Goal: Information Seeking & Learning: Check status

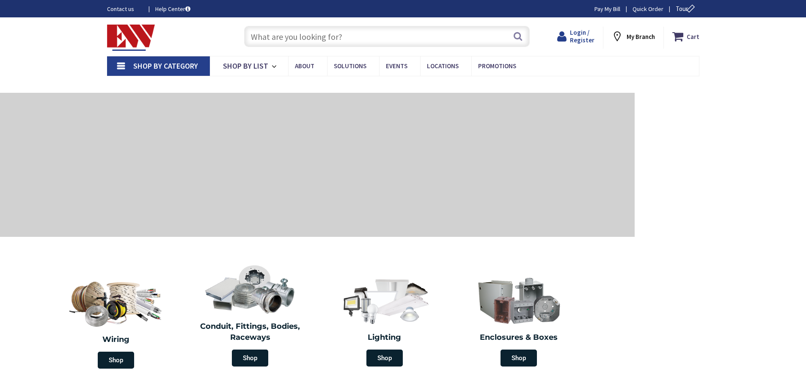
type input "[GEOGRAPHIC_DATA], [GEOGRAPHIC_DATA]"
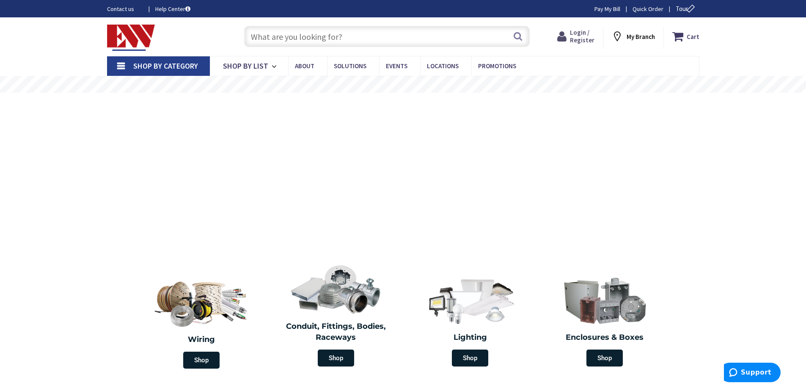
click at [583, 33] on span "Login / Register" at bounding box center [582, 36] width 25 height 16
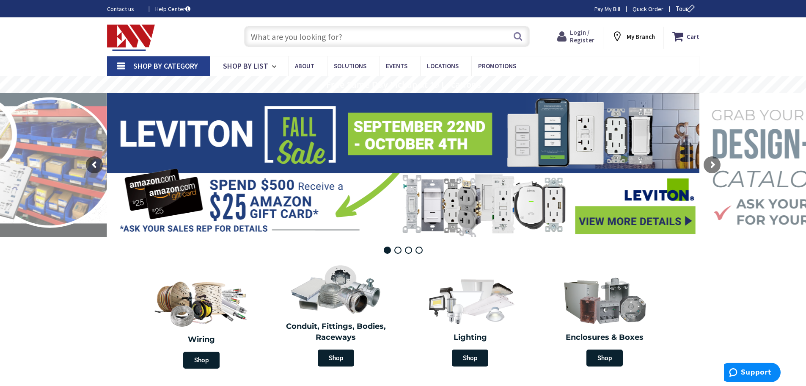
click at [583, 34] on span "Login / Register" at bounding box center [582, 36] width 25 height 16
click at [576, 32] on span "Login / Register" at bounding box center [578, 36] width 25 height 16
click at [576, 32] on strong "My Account" at bounding box center [573, 33] width 32 height 8
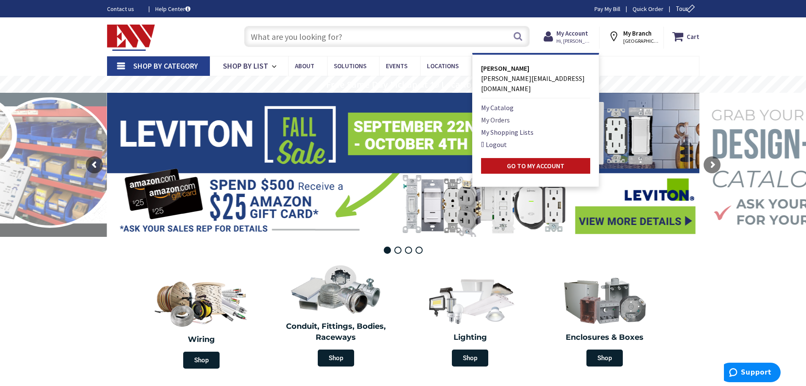
click at [501, 115] on link "My Orders" at bounding box center [495, 120] width 29 height 10
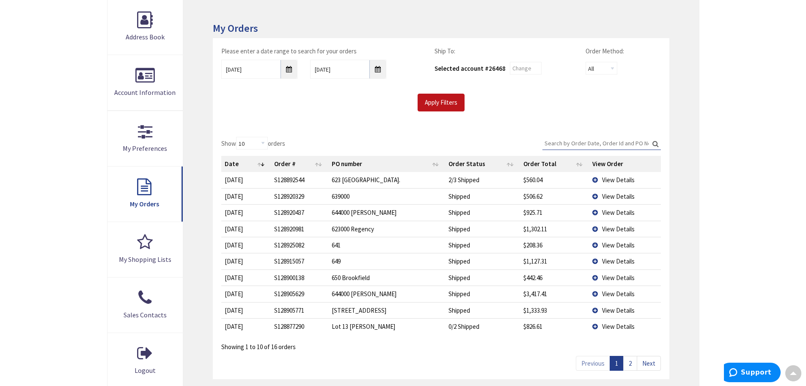
scroll to position [128, 0]
click at [610, 229] on span "View Details" at bounding box center [618, 228] width 33 height 8
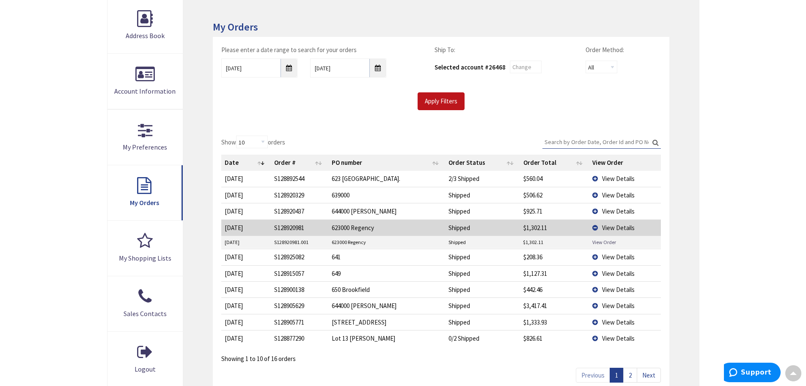
click at [599, 241] on link "View Order" at bounding box center [605, 241] width 24 height 7
click at [594, 225] on td "View Details" at bounding box center [625, 227] width 72 height 16
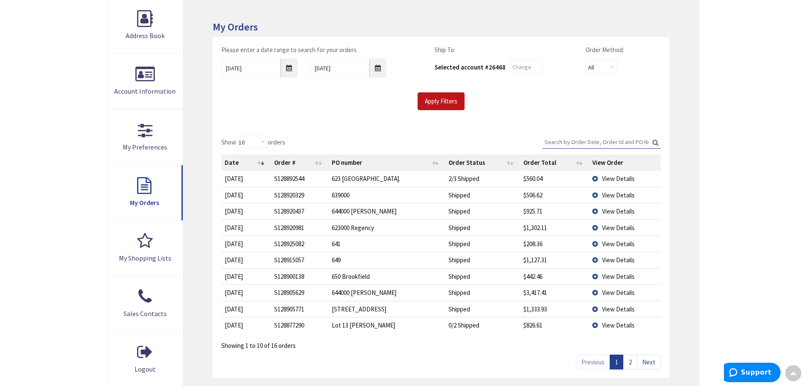
click at [598, 178] on td "View Details" at bounding box center [625, 179] width 72 height 16
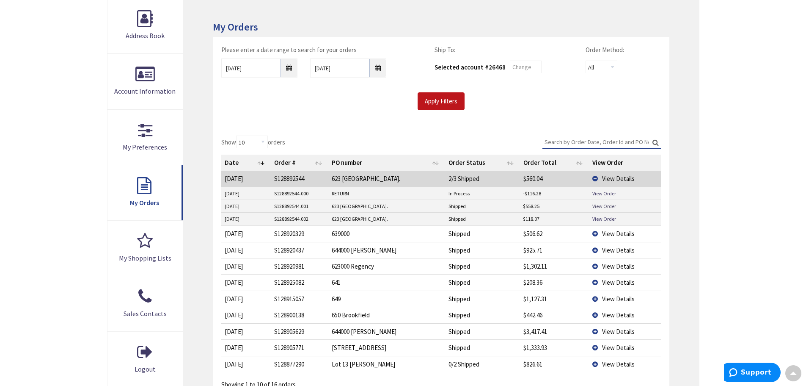
click at [605, 207] on link "View Order" at bounding box center [605, 205] width 24 height 7
click at [595, 177] on td "View Details" at bounding box center [625, 179] width 72 height 16
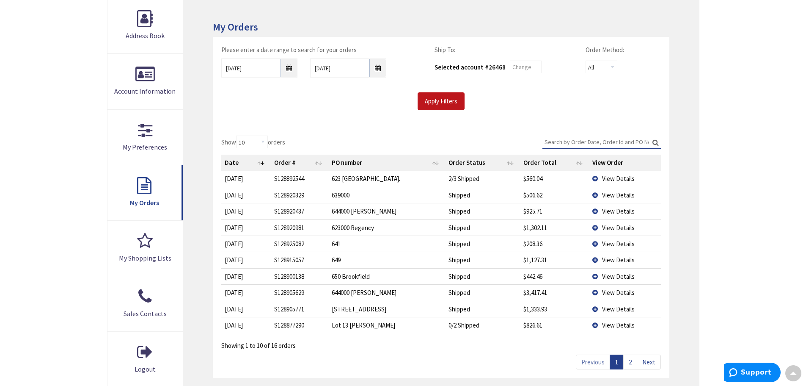
click at [631, 362] on link "2" at bounding box center [631, 361] width 14 height 15
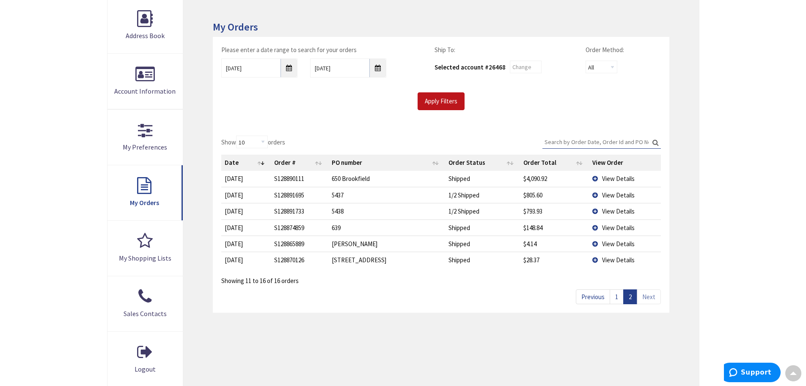
click at [596, 176] on td "View Details" at bounding box center [625, 179] width 72 height 16
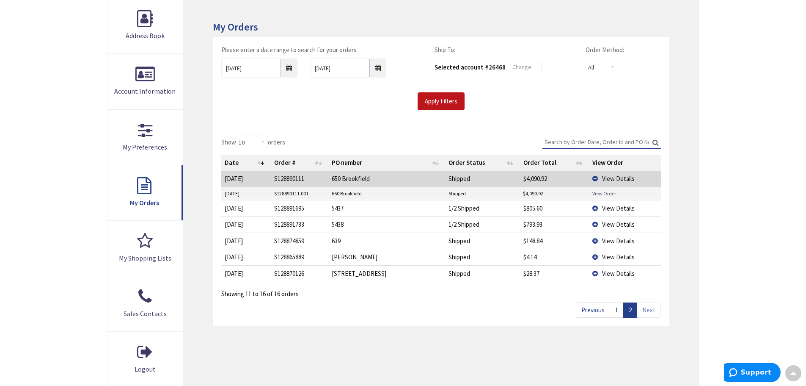
click at [596, 194] on link "View Order" at bounding box center [605, 193] width 24 height 7
click at [597, 178] on td "View Details" at bounding box center [625, 179] width 72 height 16
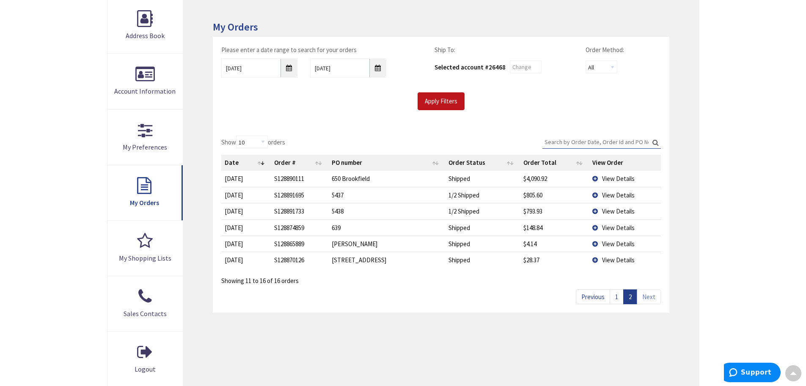
click at [618, 297] on link "1" at bounding box center [617, 296] width 14 height 15
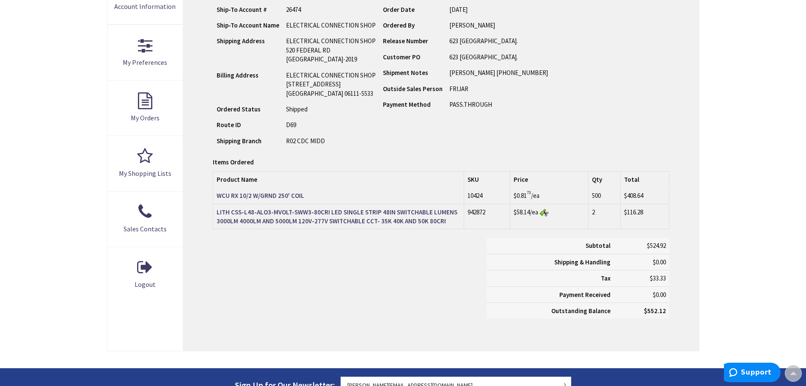
scroll to position [213, 0]
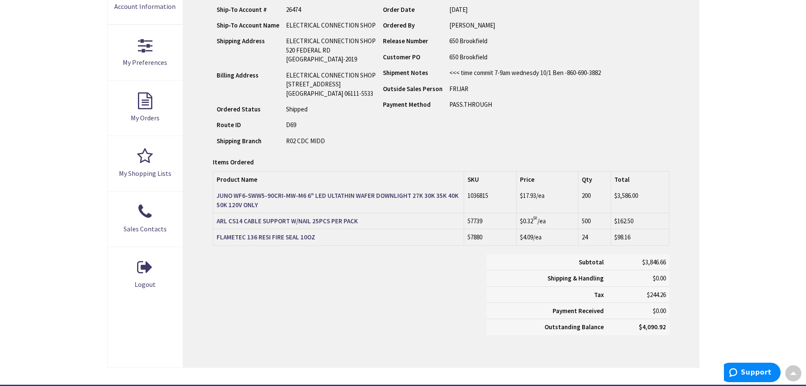
scroll to position [213, 0]
click at [273, 234] on strong "FLAMETEC 136 RESI FIRE SEAL 10OZ" at bounding box center [266, 237] width 99 height 8
